Goal: Transaction & Acquisition: Purchase product/service

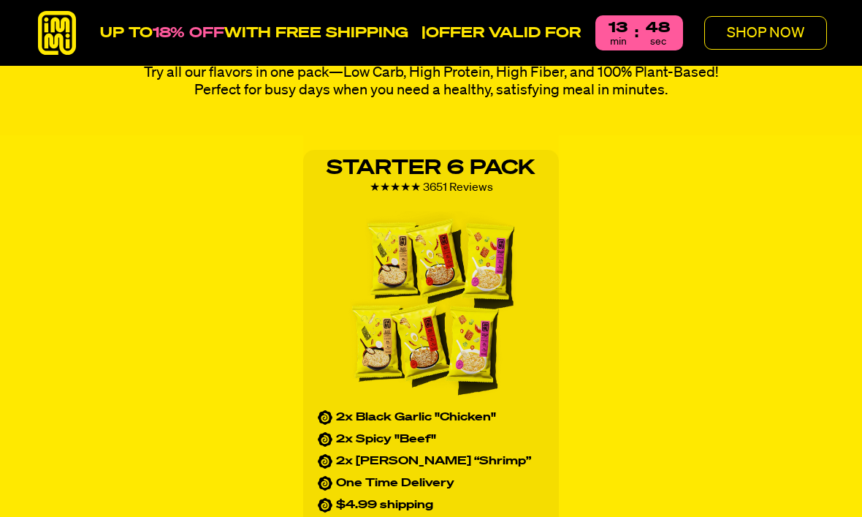
scroll to position [1258, 0]
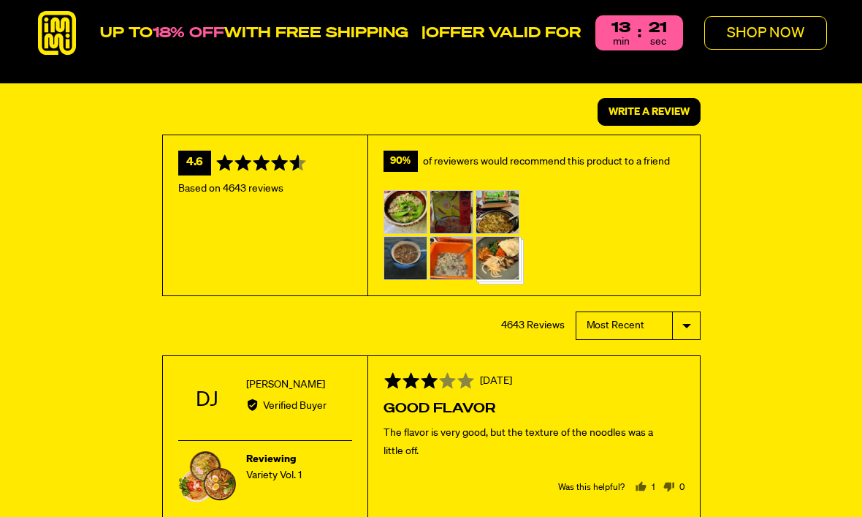
click at [775, 34] on p "SHOP NOW" at bounding box center [765, 33] width 77 height 15
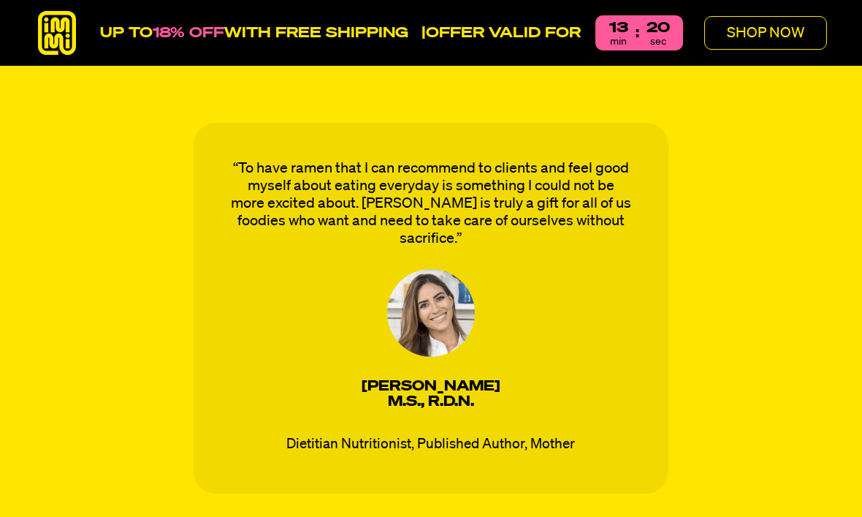
scroll to position [1092, 0]
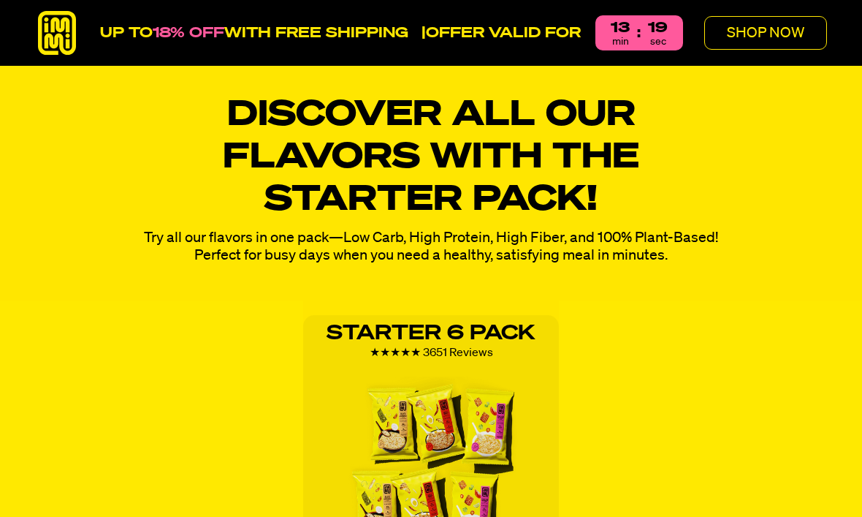
click at [792, 39] on p "SHOP NOW" at bounding box center [765, 33] width 77 height 15
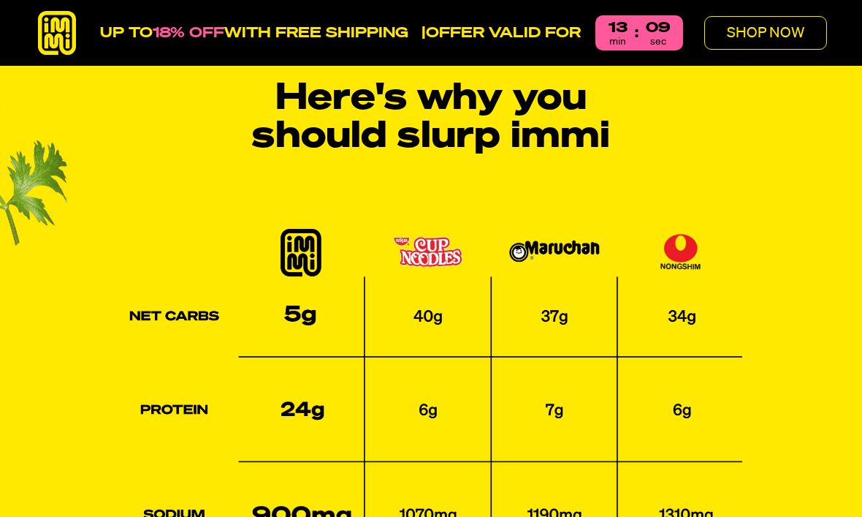
click at [801, 30] on p "SHOP NOW" at bounding box center [765, 33] width 77 height 15
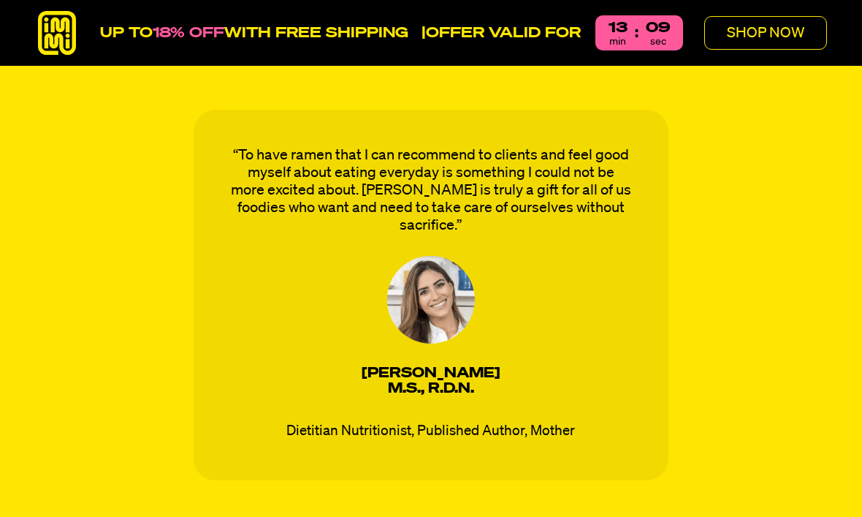
click at [800, 30] on p "SHOP NOW" at bounding box center [765, 33] width 77 height 15
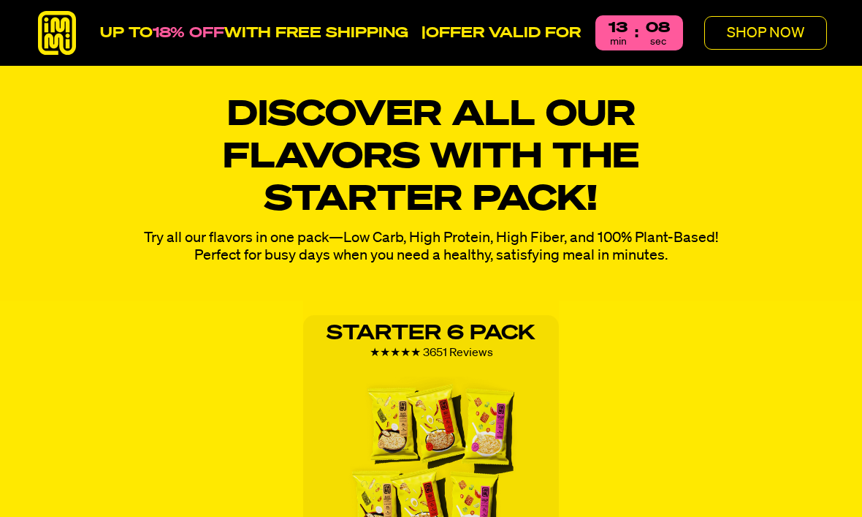
click at [805, 34] on p "SHOP NOW" at bounding box center [765, 33] width 77 height 15
click at [800, 31] on p "SHOP NOW" at bounding box center [765, 33] width 77 height 15
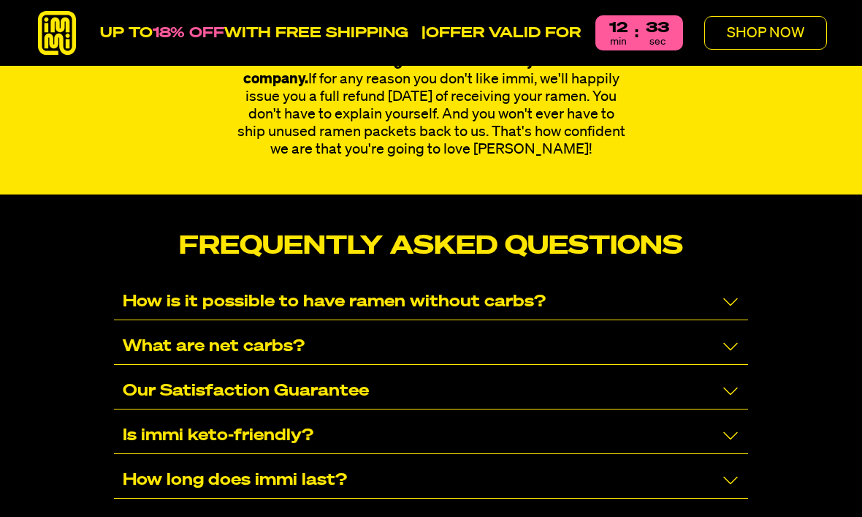
scroll to position [8961, 0]
click at [729, 293] on icon "Collapse/Expand" at bounding box center [731, 302] width 18 height 18
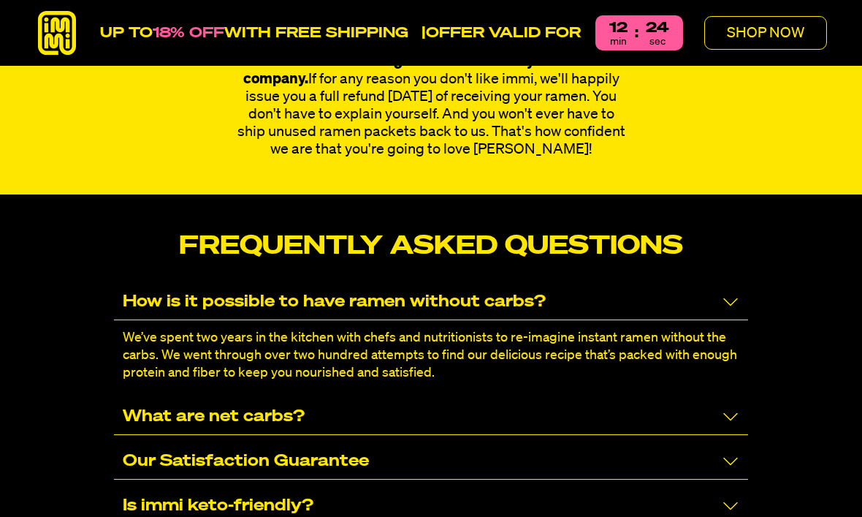
click at [779, 33] on p "SHOP NOW" at bounding box center [765, 33] width 77 height 15
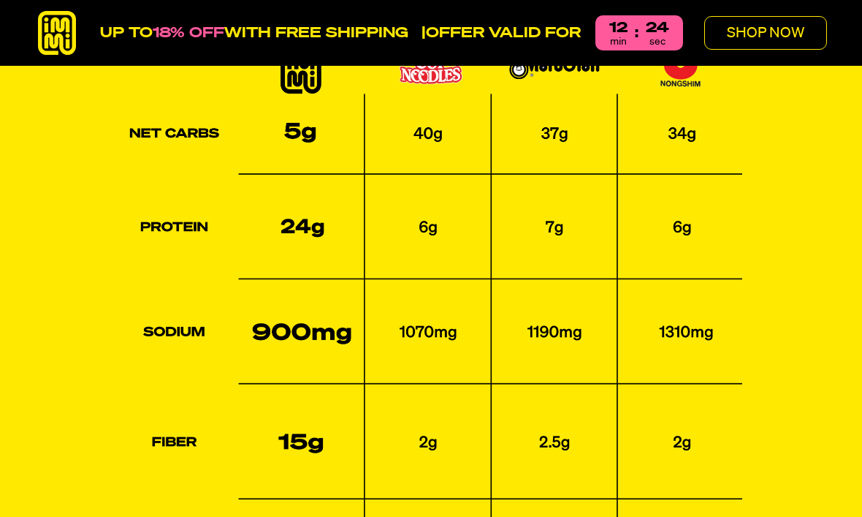
scroll to position [1092, 0]
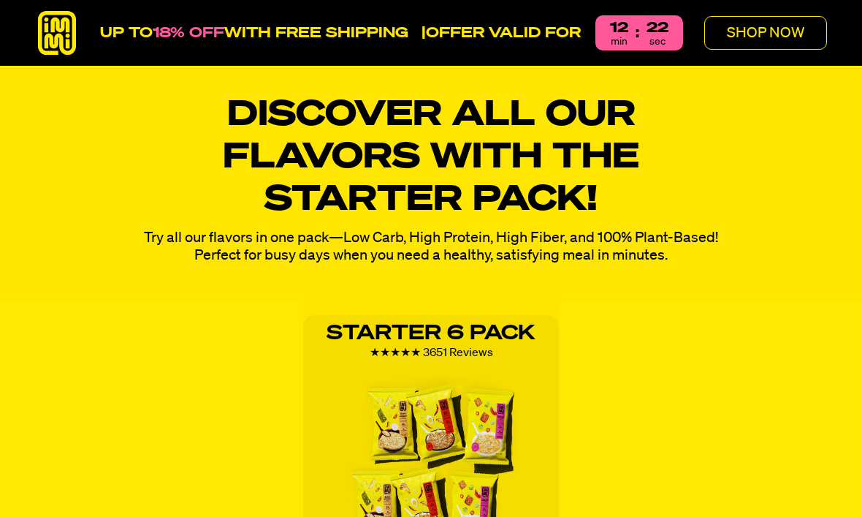
click at [807, 37] on button "SHOP NOW" at bounding box center [766, 33] width 123 height 34
click at [803, 30] on p "SHOP NOW" at bounding box center [765, 33] width 77 height 15
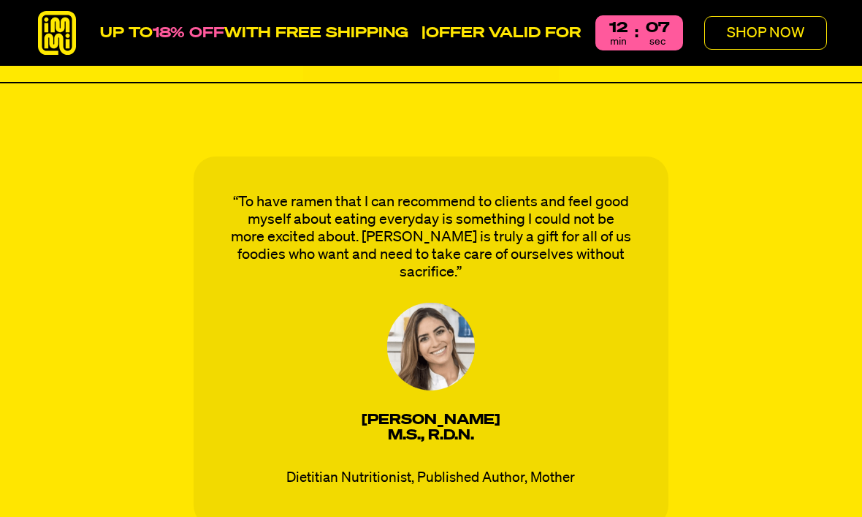
scroll to position [1897, 0]
click at [69, 37] on img at bounding box center [57, 33] width 44 height 44
click at [214, 39] on span "18% OFF" at bounding box center [189, 33] width 72 height 15
click at [344, 47] on div "UP TO 18% OFF WITH FREE SHIPPING | OFFER VALID FOR 12 min : 05 sec" at bounding box center [391, 33] width 583 height 44
click at [437, 46] on div "UP TO 18% OFF WITH FREE SHIPPING | OFFER VALID FOR 12 min : 05 sec" at bounding box center [391, 33] width 583 height 44
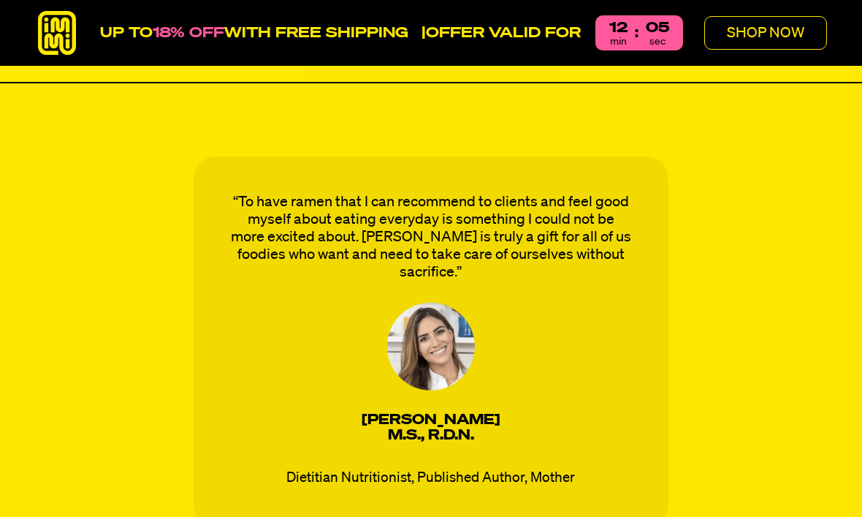
click at [504, 40] on strong "OFFER VALID FOR" at bounding box center [503, 33] width 155 height 15
click at [521, 42] on div "UP TO 18% OFF WITH FREE SHIPPING | OFFER VALID FOR 12 min : 04 sec" at bounding box center [391, 33] width 583 height 44
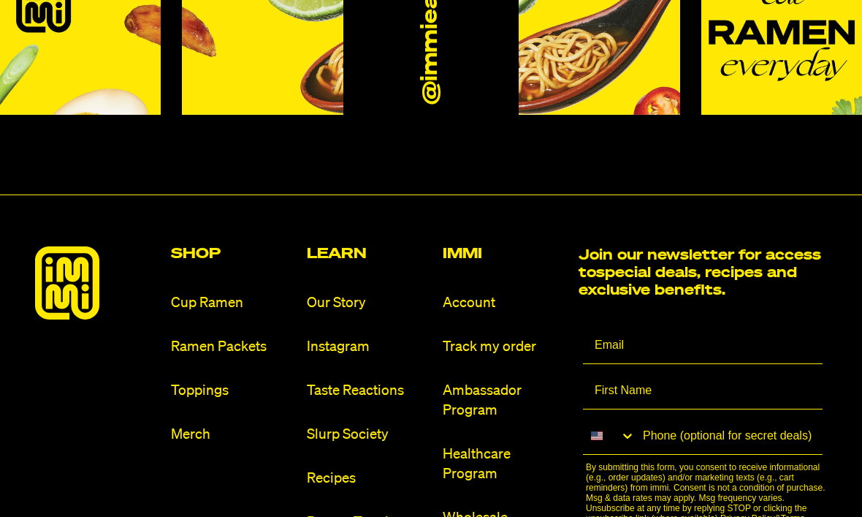
scroll to position [10097, 0]
click at [228, 293] on link "Cup Ramen" at bounding box center [233, 303] width 124 height 20
